Goal: Register for event/course

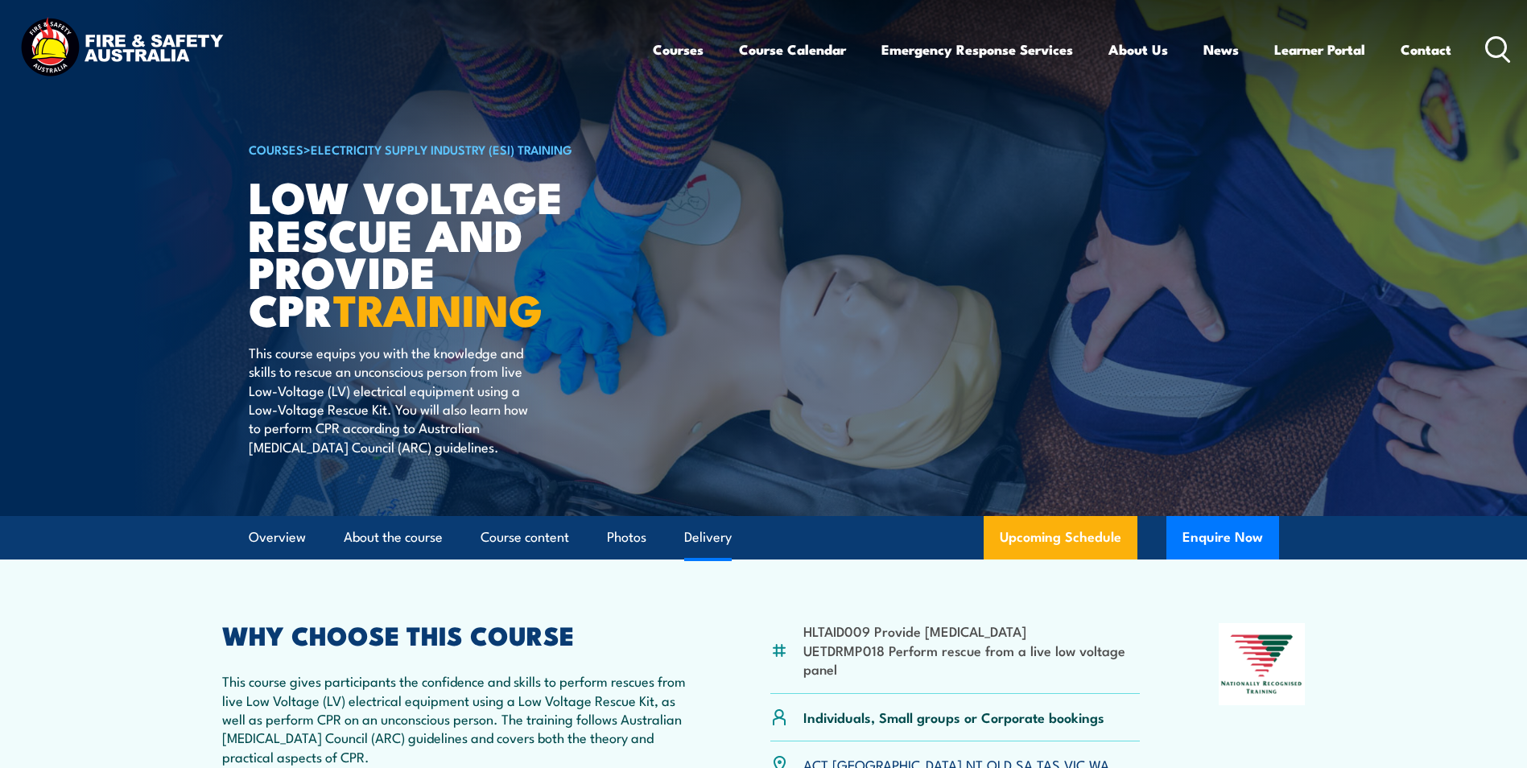
click at [711, 539] on link "Delivery" at bounding box center [708, 537] width 48 height 43
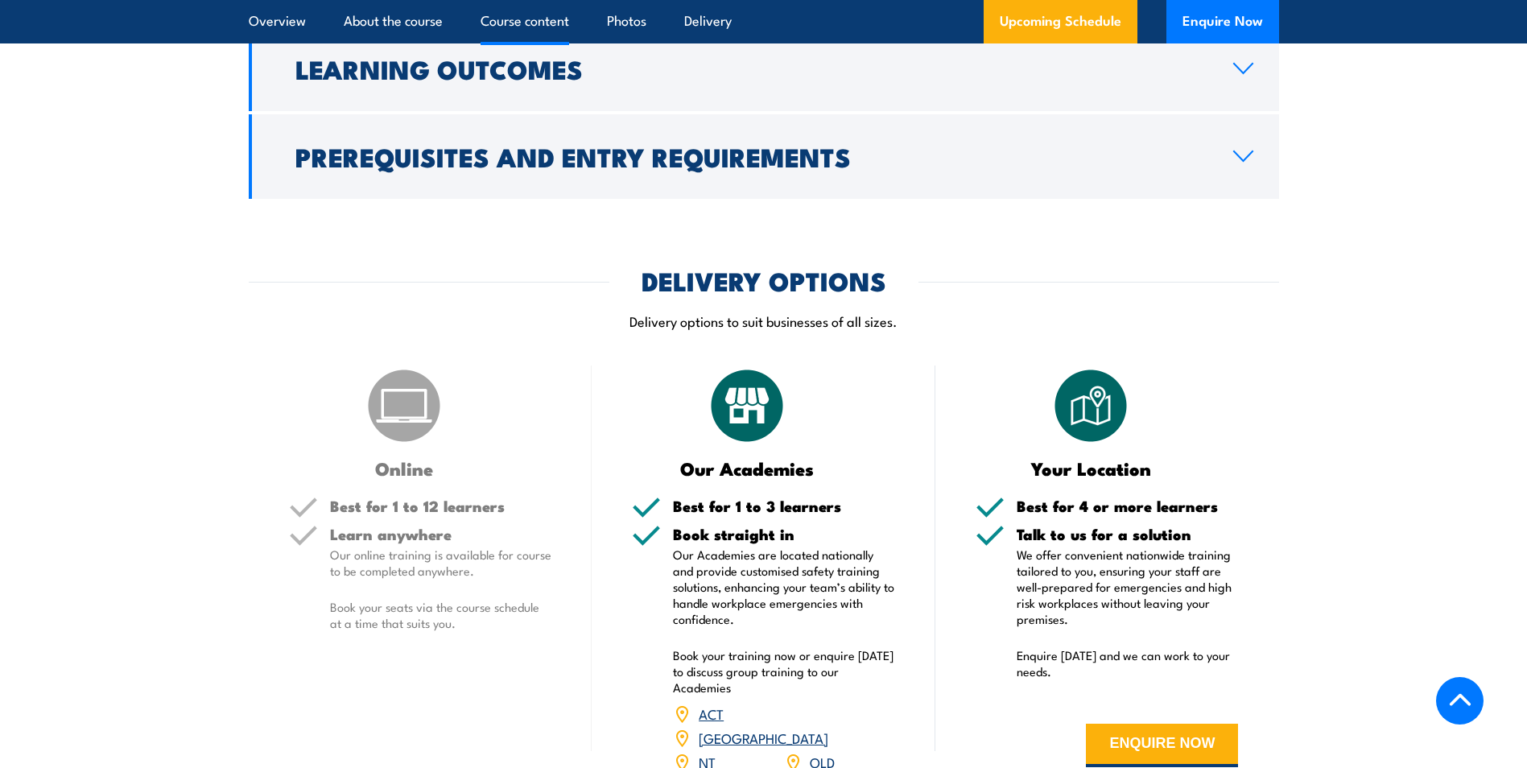
scroll to position [2070, 0]
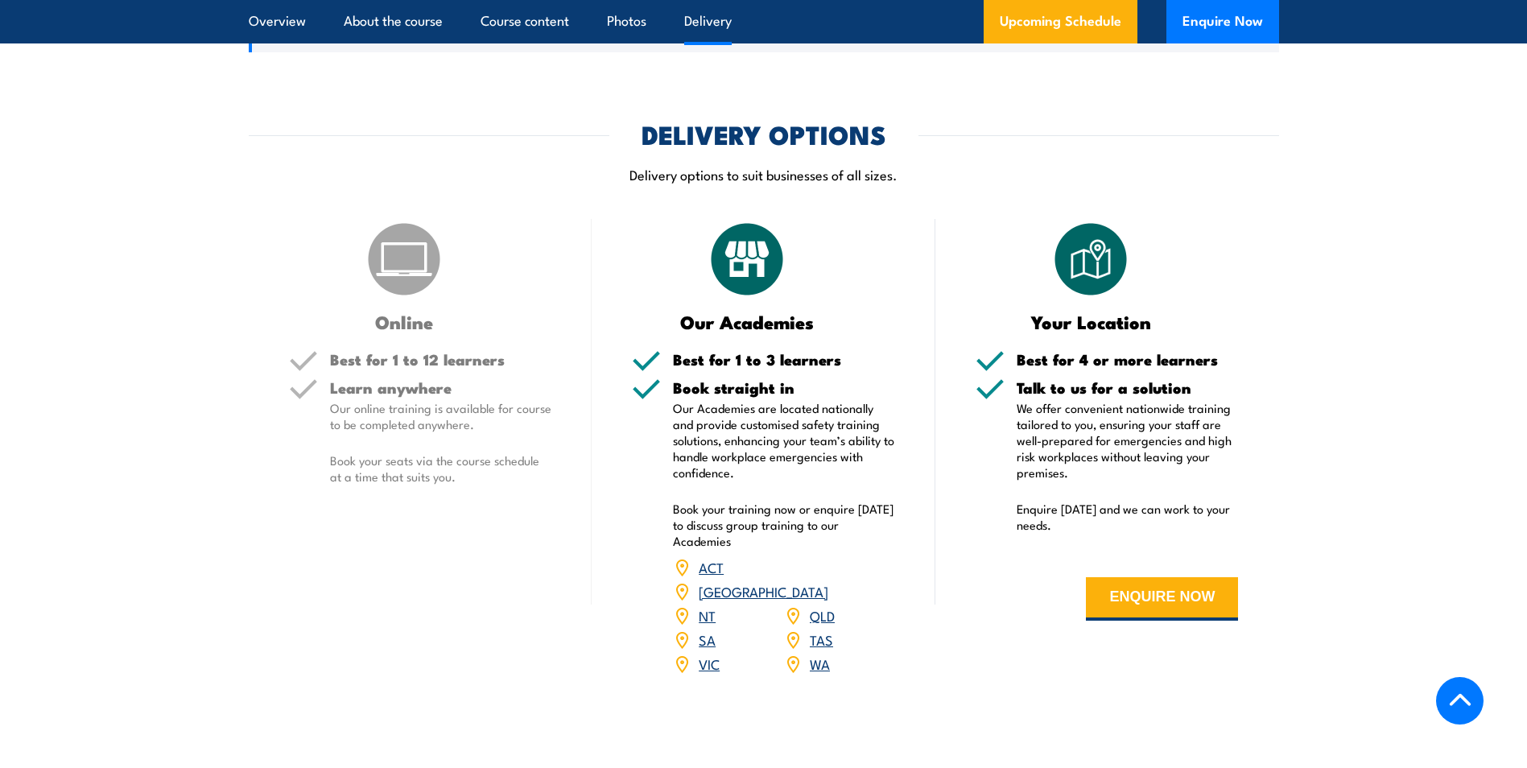
click at [705, 654] on link "VIC" at bounding box center [709, 663] width 21 height 19
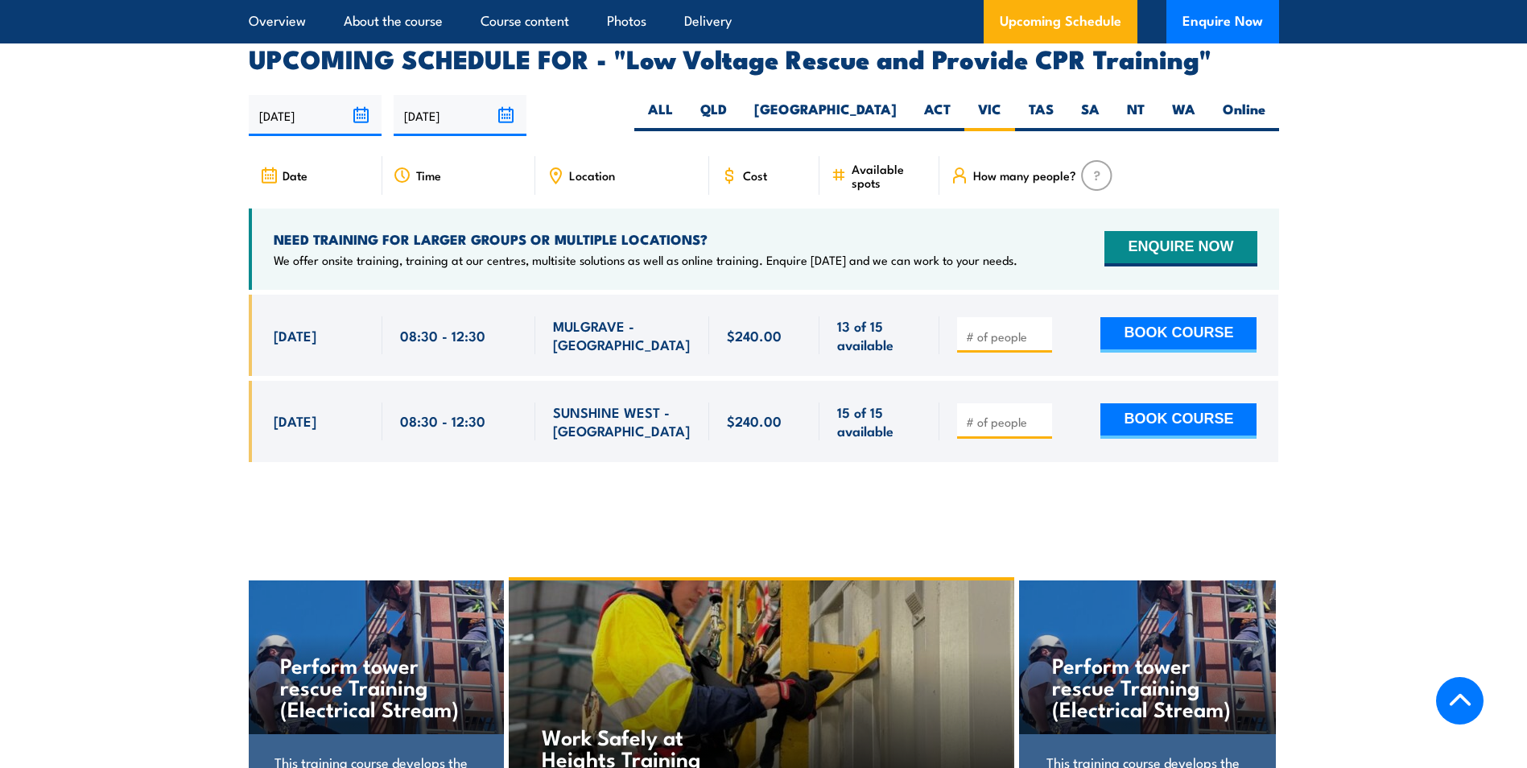
click at [275, 167] on icon at bounding box center [269, 176] width 18 height 18
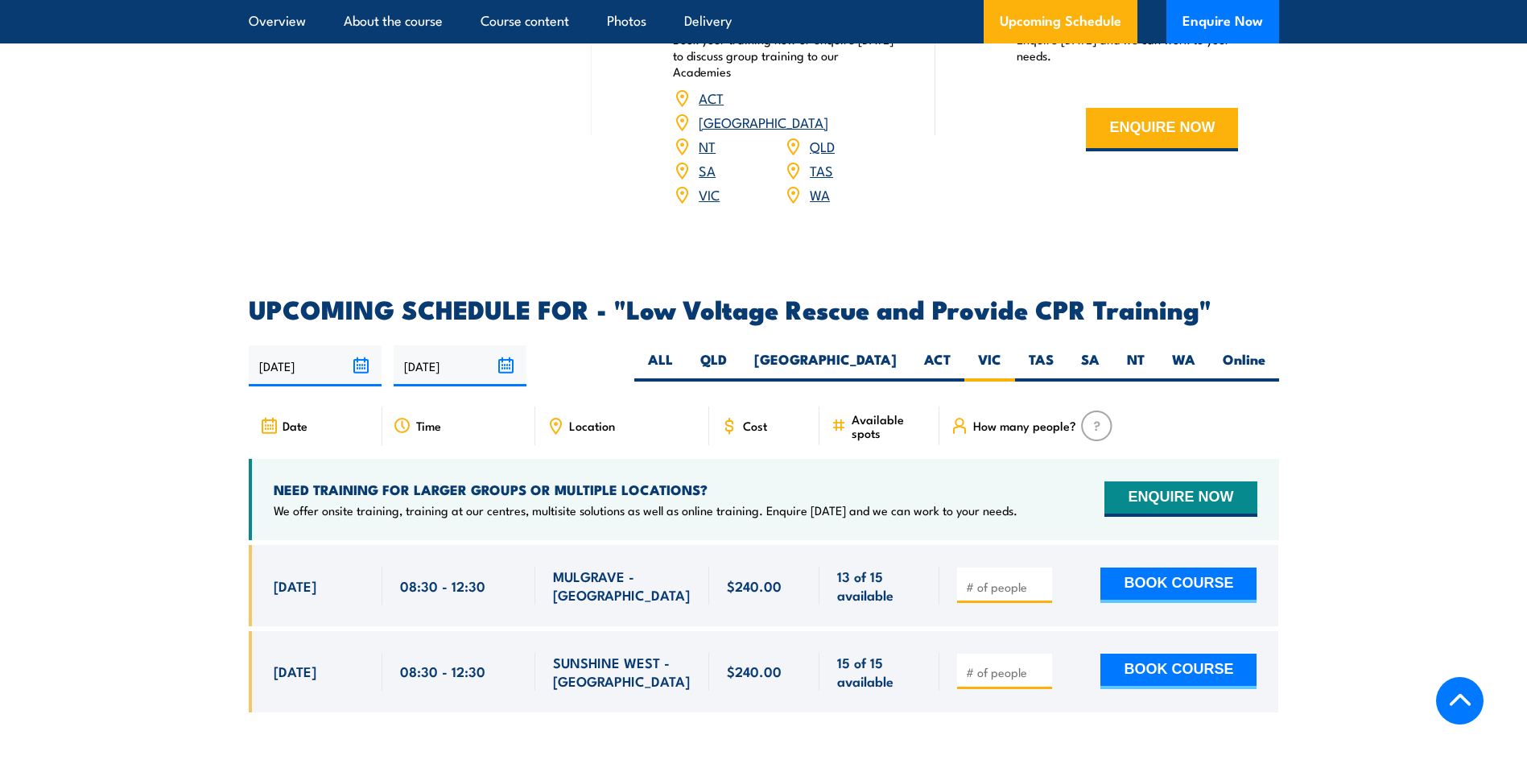
scroll to position [2629, 0]
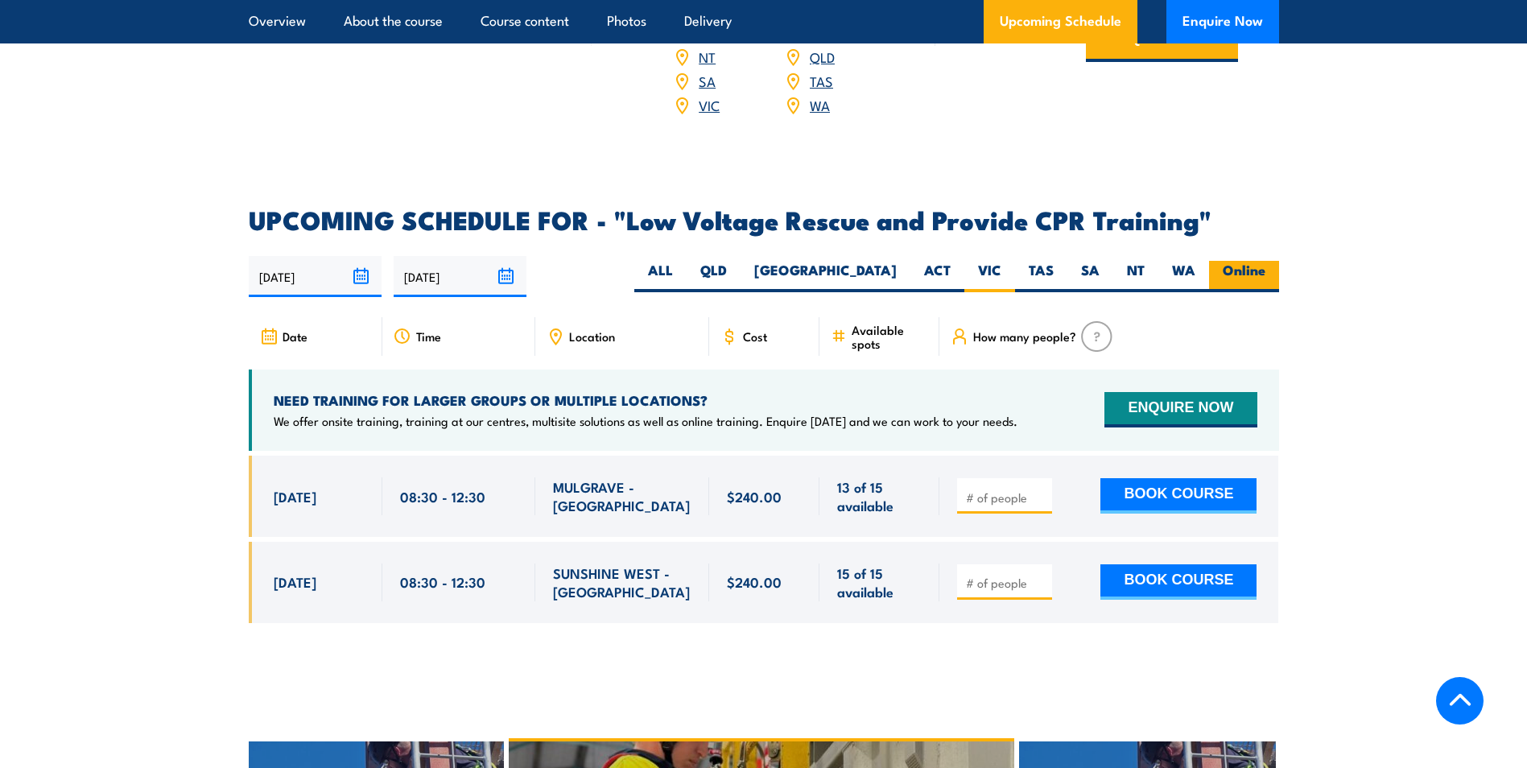
click at [1263, 261] on label "Online" at bounding box center [1244, 276] width 70 height 31
click at [1266, 261] on input "Online" at bounding box center [1271, 266] width 10 height 10
radio input "true"
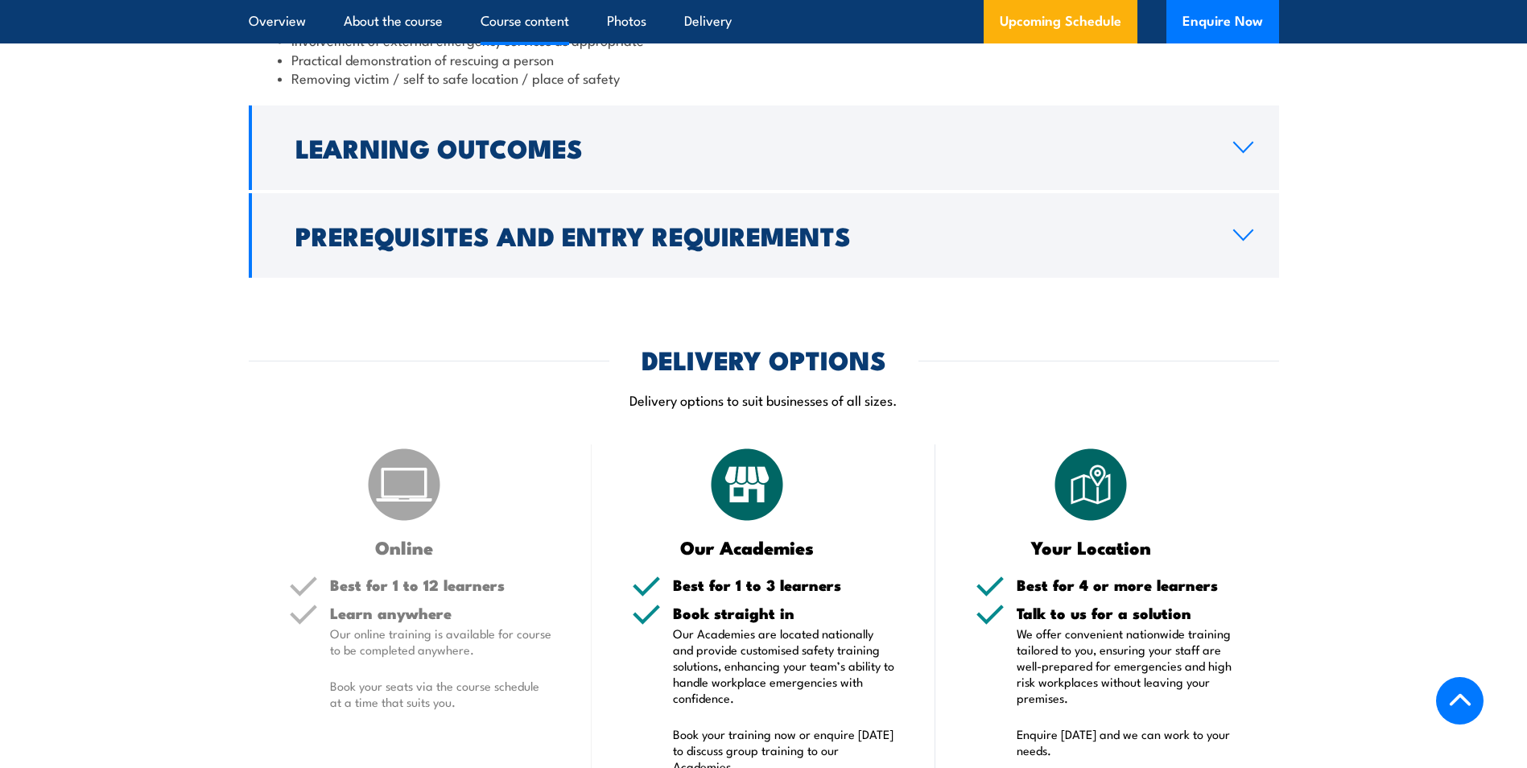
scroll to position [2013, 0]
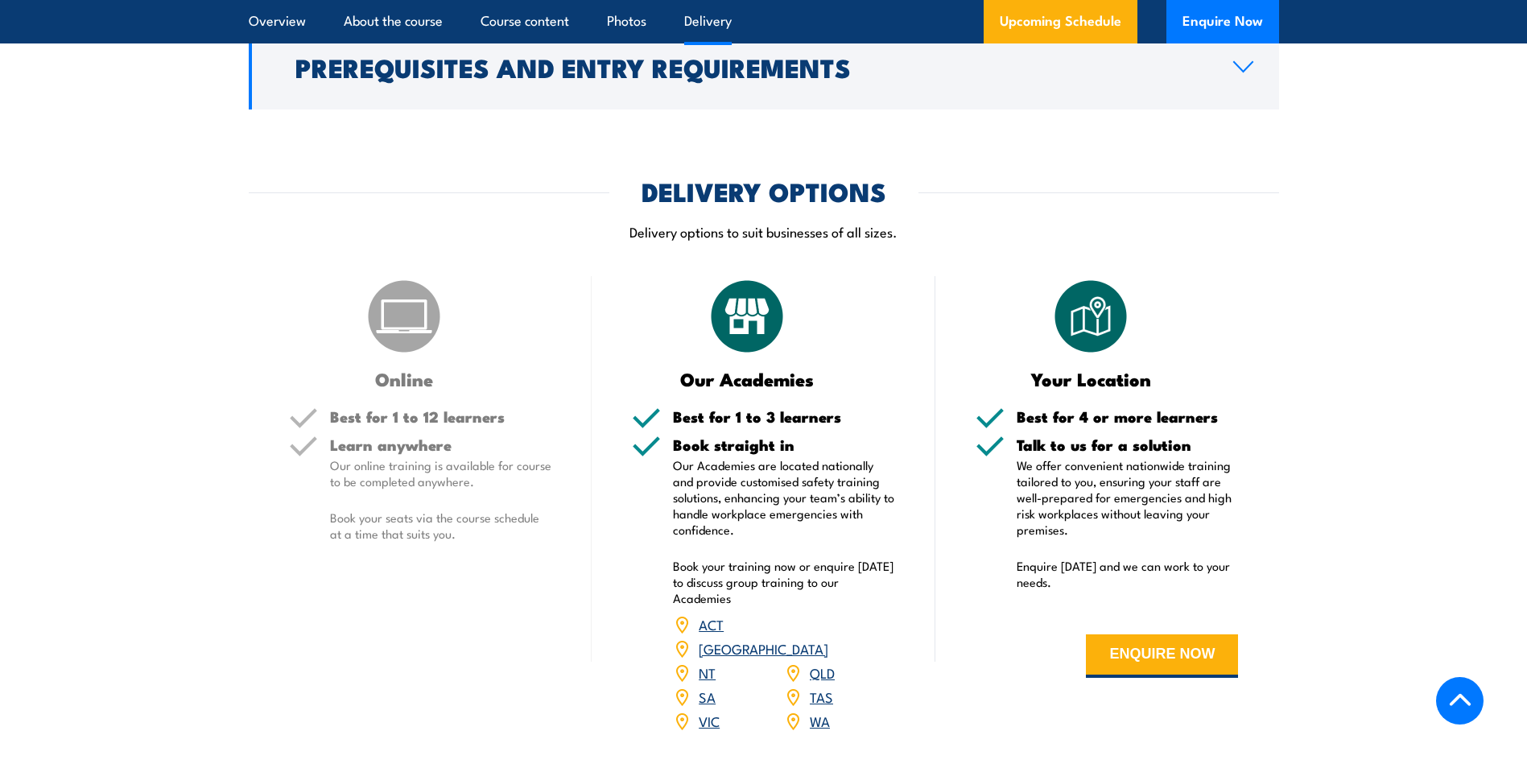
click at [713, 711] on link "VIC" at bounding box center [709, 720] width 21 height 19
